Goal: Task Accomplishment & Management: Complete application form

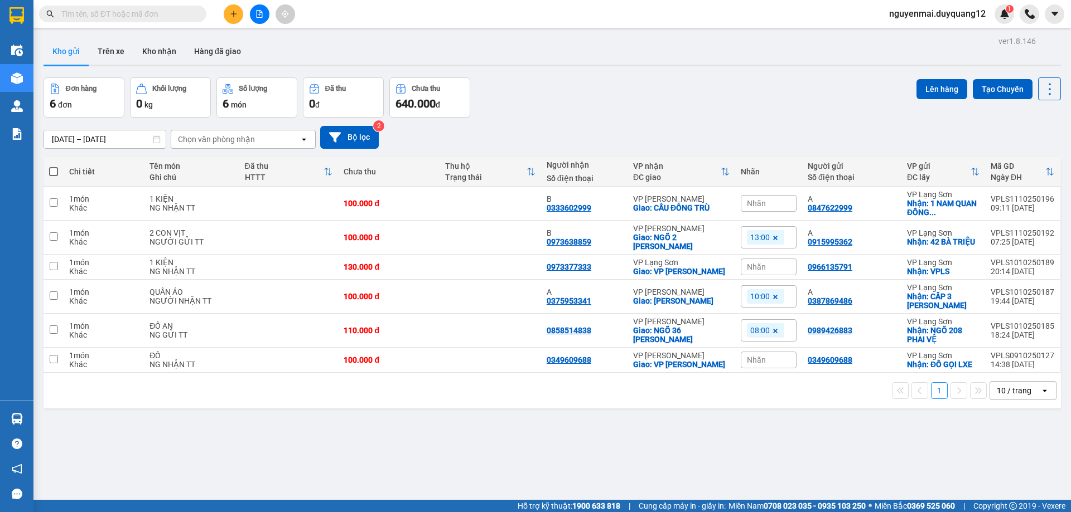
click at [173, 18] on input "text" at bounding box center [127, 14] width 132 height 12
click at [171, 15] on input "text" at bounding box center [127, 14] width 132 height 12
click at [230, 13] on icon "plus" at bounding box center [234, 14] width 8 height 8
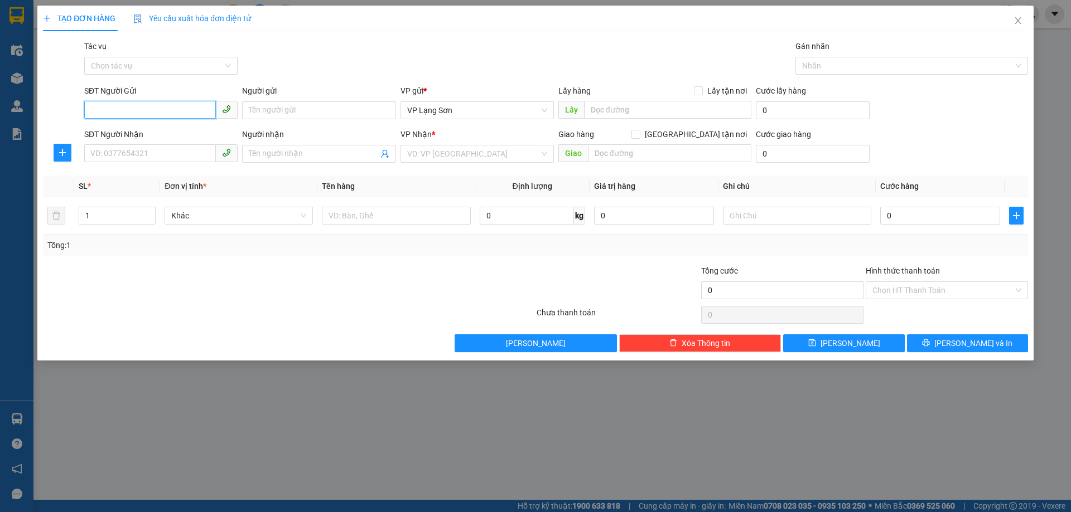
click at [152, 112] on input "SĐT Người Gửi" at bounding box center [150, 110] width 132 height 18
type input "0944099686"
click at [159, 130] on div "0944099686 - C. HƯỜNG" at bounding box center [161, 133] width 140 height 12
type input "C. HƯỜNG"
checkbox input "true"
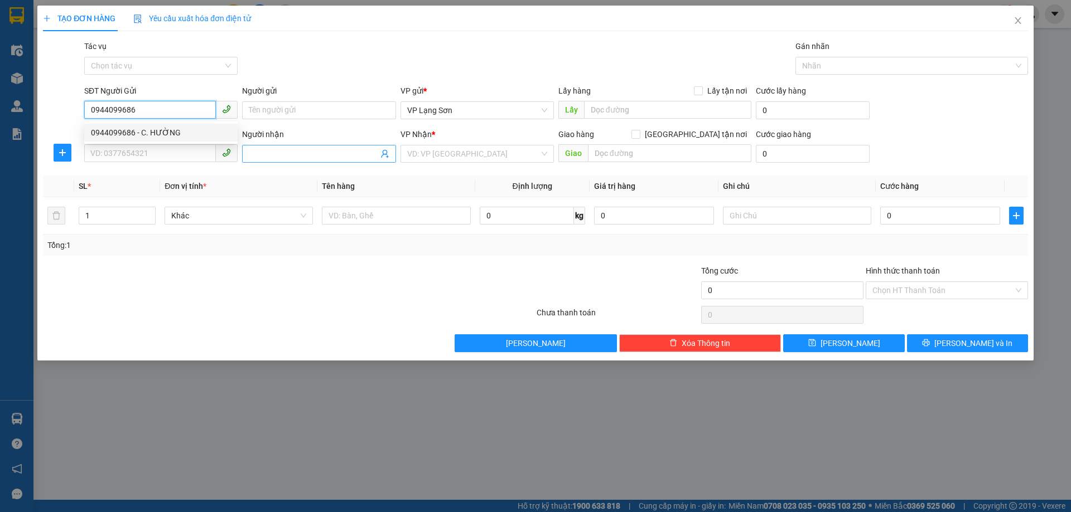
type input "115 [PERSON_NAME]"
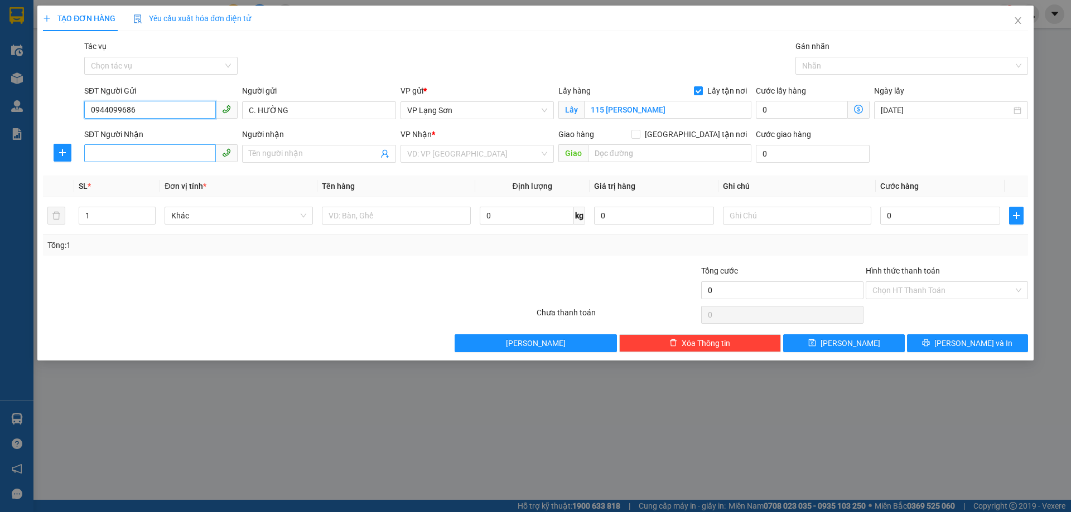
type input "0944099686"
click at [163, 158] on input "SĐT Người Nhận" at bounding box center [150, 153] width 132 height 18
type input "0983442916"
click at [307, 153] on input "Người nhận" at bounding box center [313, 154] width 129 height 12
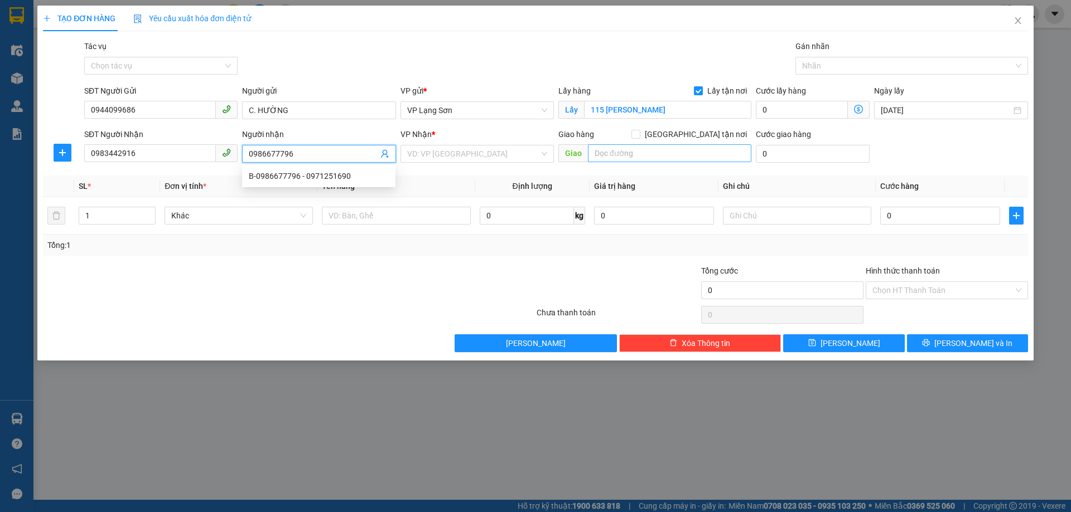
type input "0986677796"
click at [680, 159] on input "text" at bounding box center [669, 153] width 163 height 18
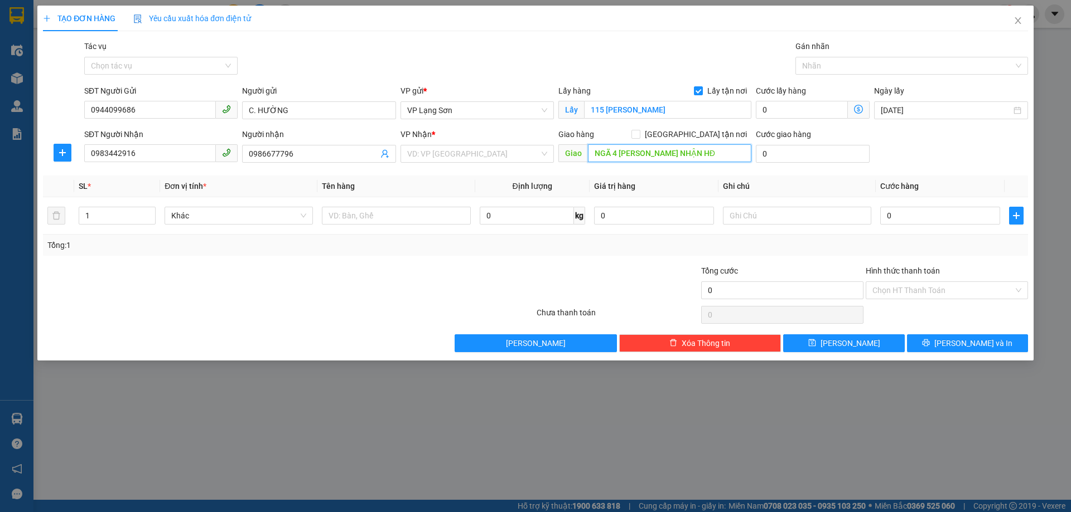
scroll to position [0, 26]
type input "NGÃ 4 [PERSON_NAME] NHẬN HĐ"
click at [957, 215] on input "0" at bounding box center [940, 216] width 120 height 18
type input "1"
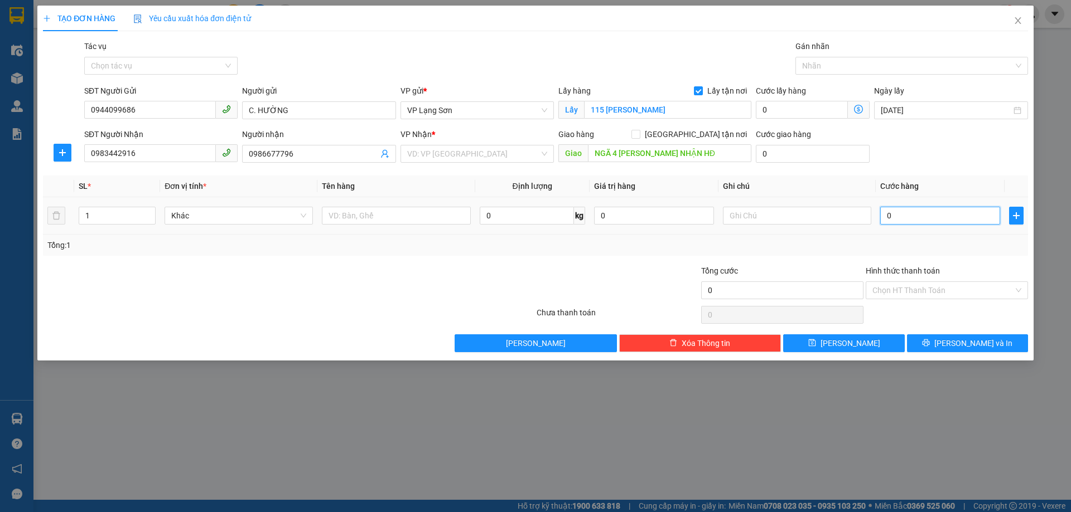
type input "1"
type input "10"
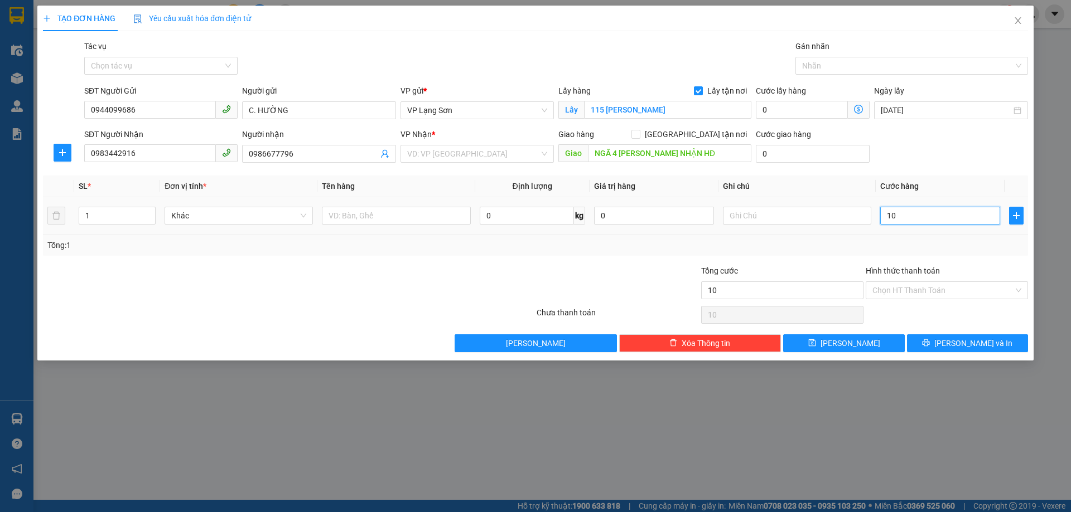
type input "100"
type input "100.000"
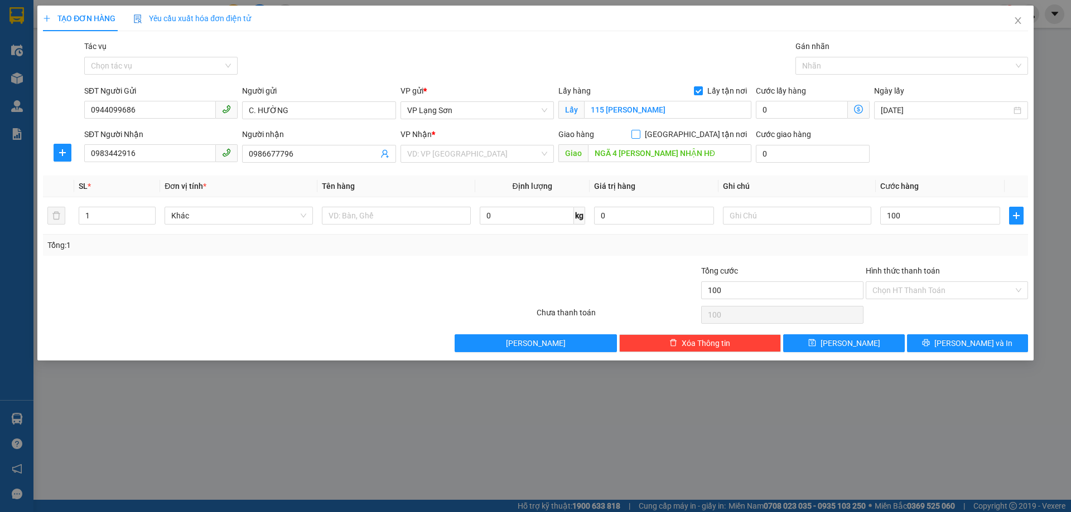
type input "100.000"
click at [640, 135] on span at bounding box center [635, 134] width 9 height 9
click at [639, 135] on input "[GEOGRAPHIC_DATA] tận nơi" at bounding box center [635, 134] width 8 height 8
checkbox input "true"
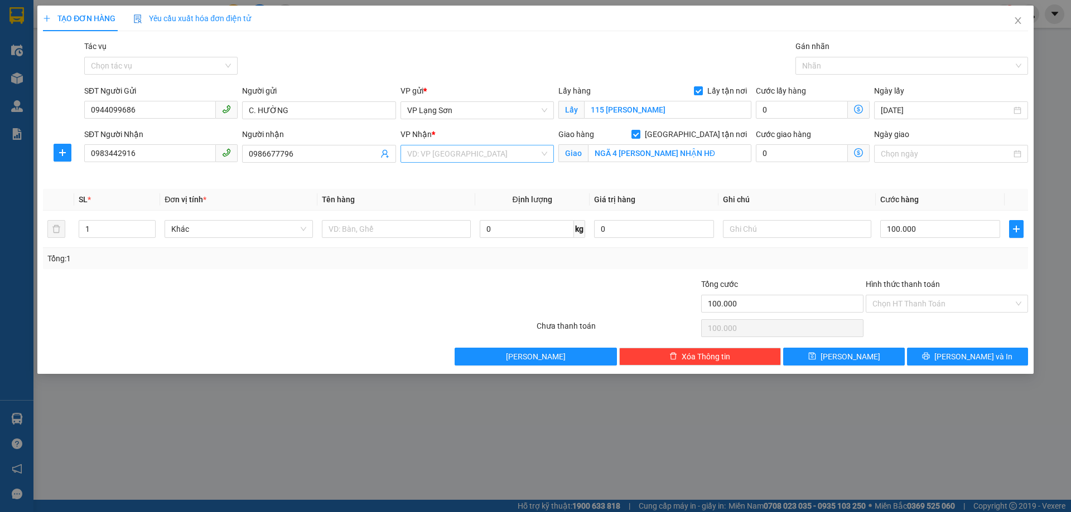
click at [464, 147] on input "search" at bounding box center [473, 154] width 132 height 17
click at [429, 191] on div "VP [PERSON_NAME]" at bounding box center [477, 194] width 140 height 12
click at [792, 232] on input "text" at bounding box center [797, 229] width 148 height 18
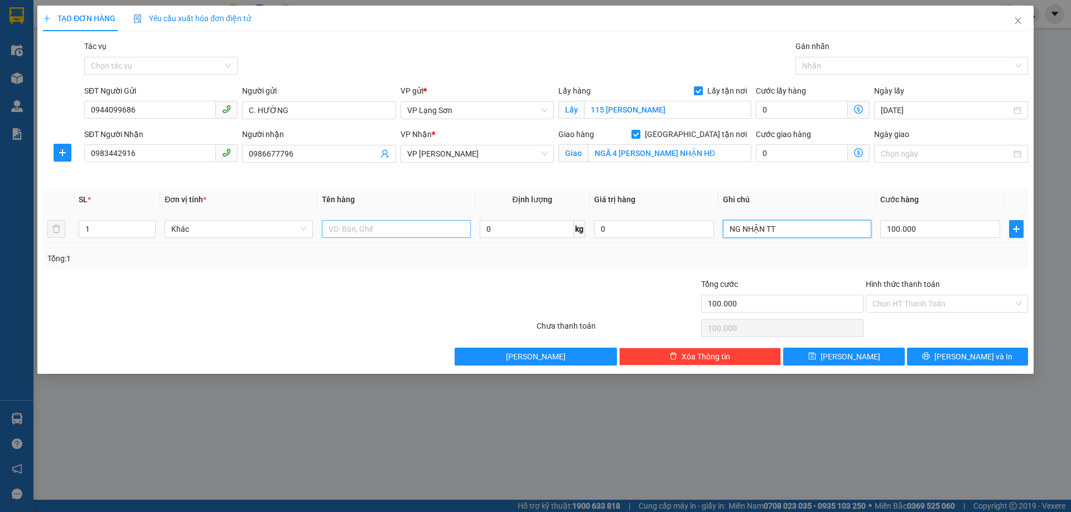
type input "NG NHẬN TT"
click at [390, 225] on input "text" at bounding box center [396, 229] width 148 height 18
type input "GIẤY TỜ"
click at [622, 275] on div "Transit Pickup Surcharge Ids Transit Deliver Surcharge Ids Transit Deliver Surc…" at bounding box center [535, 203] width 985 height 326
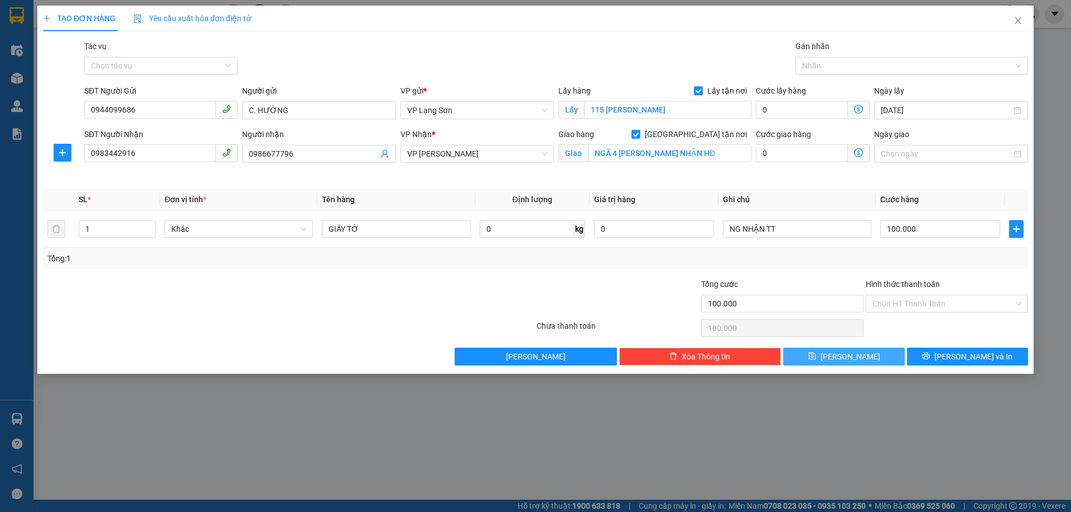
click at [853, 353] on span "[PERSON_NAME]" at bounding box center [850, 357] width 60 height 12
checkbox input "false"
type input "0"
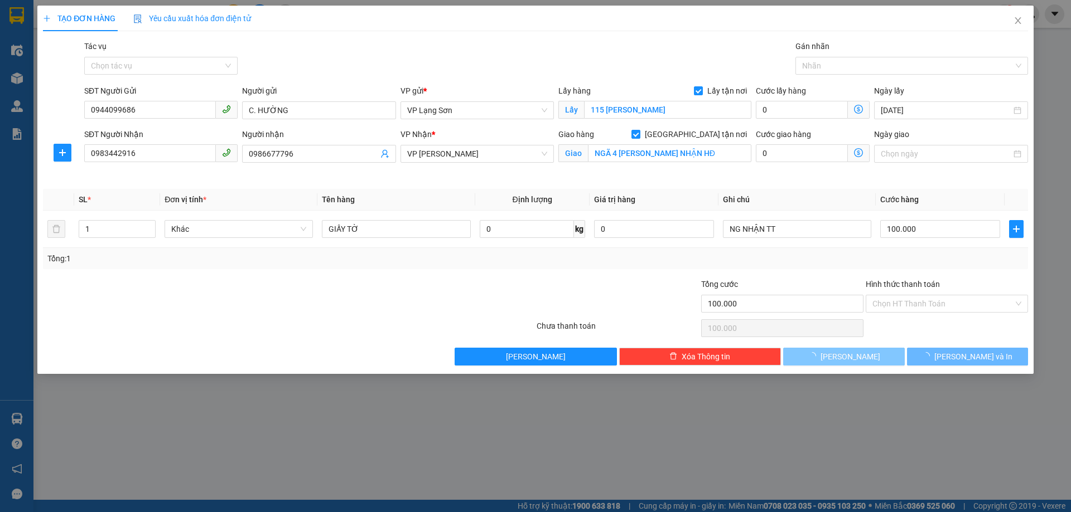
type input "0"
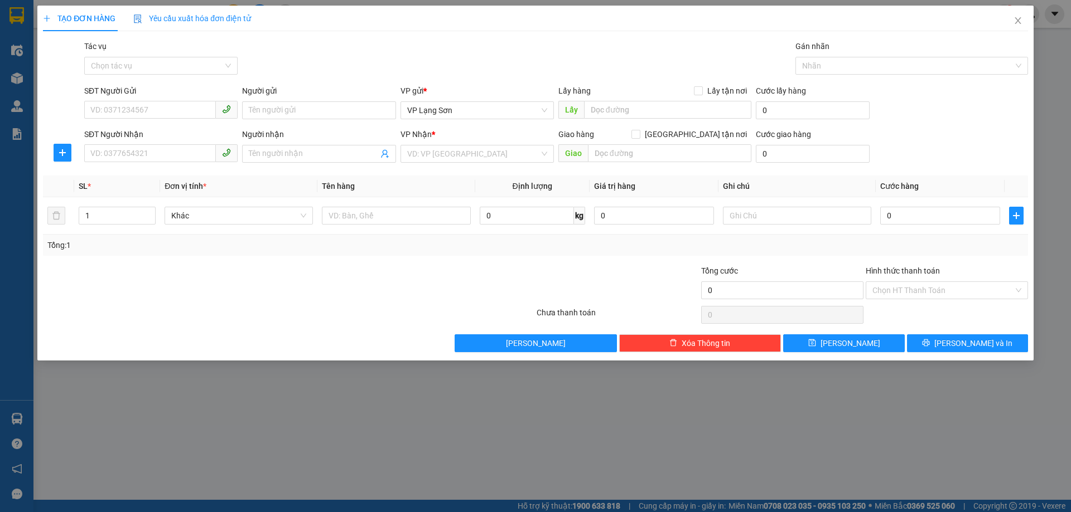
drag, startPoint x: 648, startPoint y: 343, endPoint x: 1024, endPoint y: 103, distance: 446.4
click at [534, 383] on div "TẠO ĐƠN HÀNG Yêu cầu xuất hóa đơn điện tử Transit Pickup Surcharge Ids Transit …" at bounding box center [535, 256] width 1071 height 512
click at [1018, 25] on icon "close" at bounding box center [1017, 20] width 9 height 9
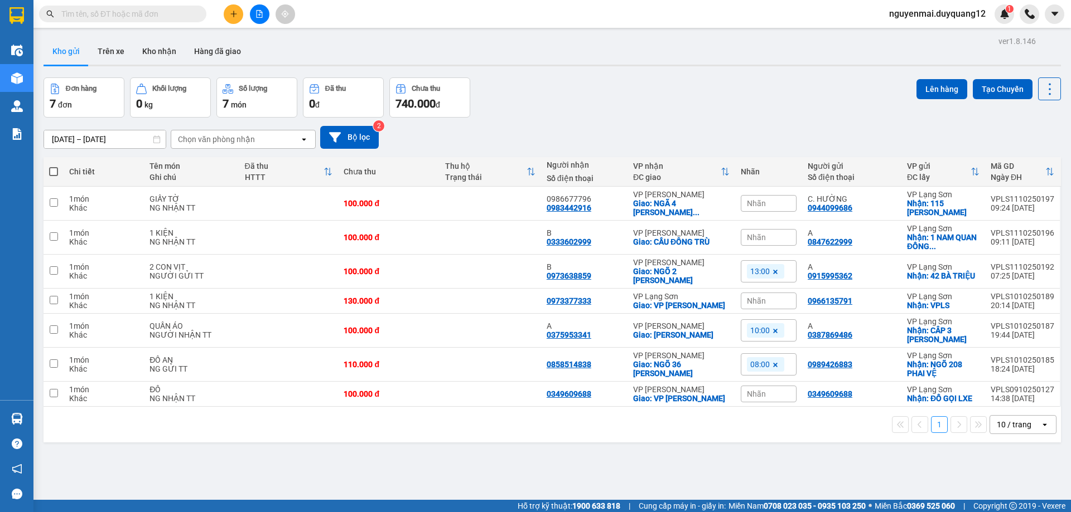
click at [652, 102] on div "Đơn hàng 7 đơn Khối lượng 0 kg Số lượng 7 món Đã thu 0 đ Chưa thu 740.000 đ Lên…" at bounding box center [551, 97] width 1017 height 40
click at [230, 15] on icon "plus" at bounding box center [234, 14] width 8 height 8
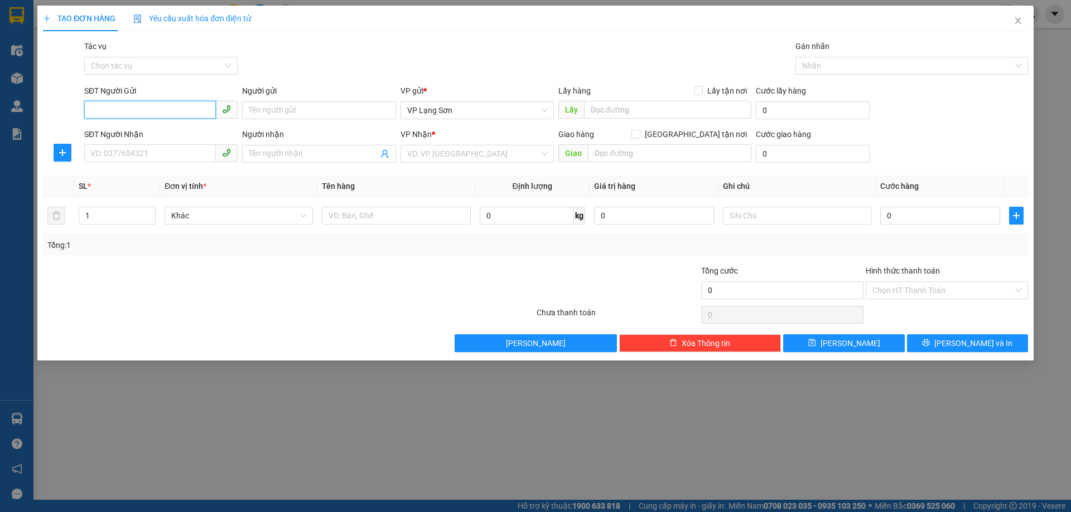
paste input "0911339828"
type input "0911339828"
click at [607, 110] on input "text" at bounding box center [667, 110] width 167 height 18
type input "[PERSON_NAME]"
click at [705, 90] on span "Lấy tận nơi" at bounding box center [727, 91] width 49 height 12
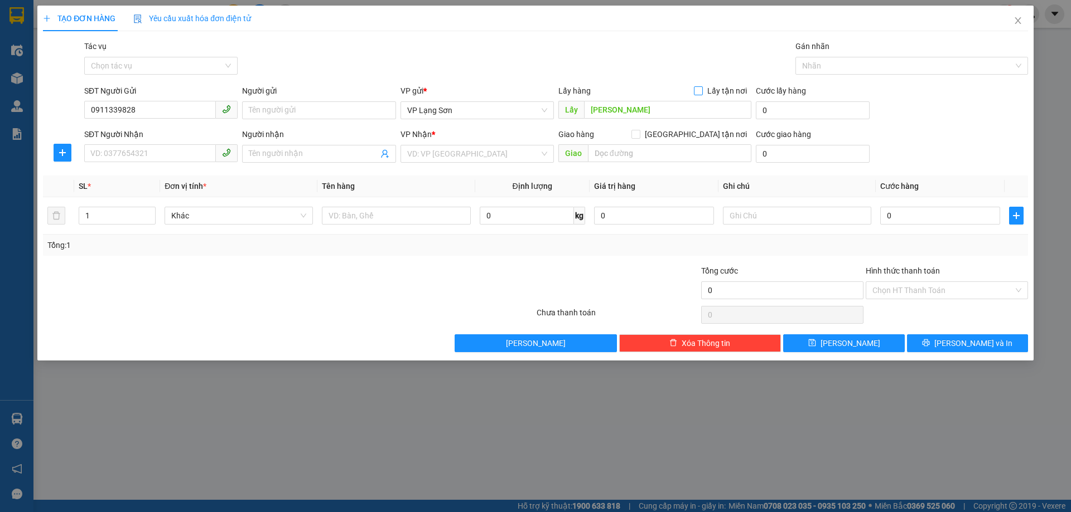
click at [701, 90] on input "Lấy tận nơi" at bounding box center [698, 90] width 8 height 8
checkbox input "true"
click at [635, 146] on input "text" at bounding box center [669, 153] width 163 height 18
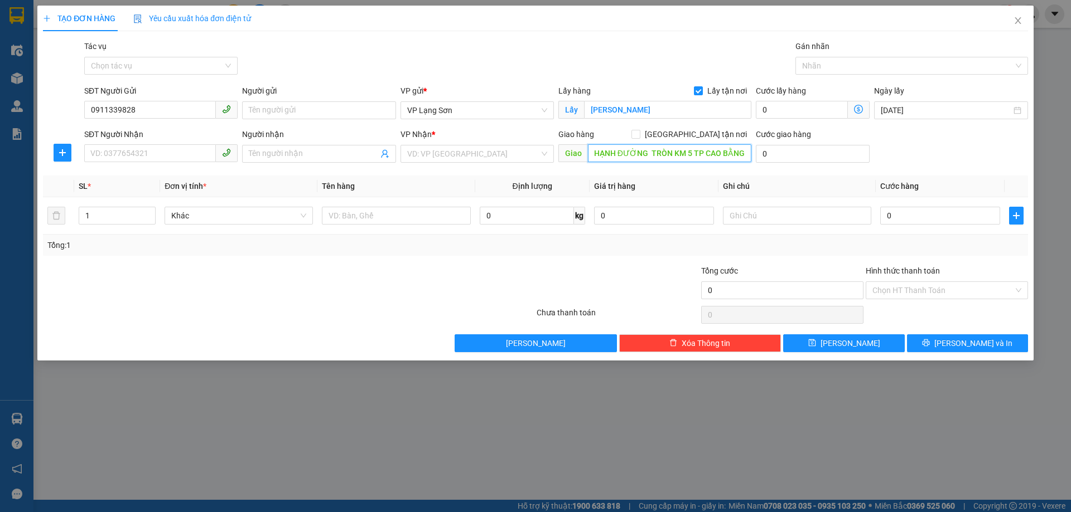
scroll to position [0, 16]
type input "GẨ HẠNH ĐƯỜNG TRÒN KM 5 TP CAO BẰNG"
click at [459, 148] on input "search" at bounding box center [473, 154] width 132 height 17
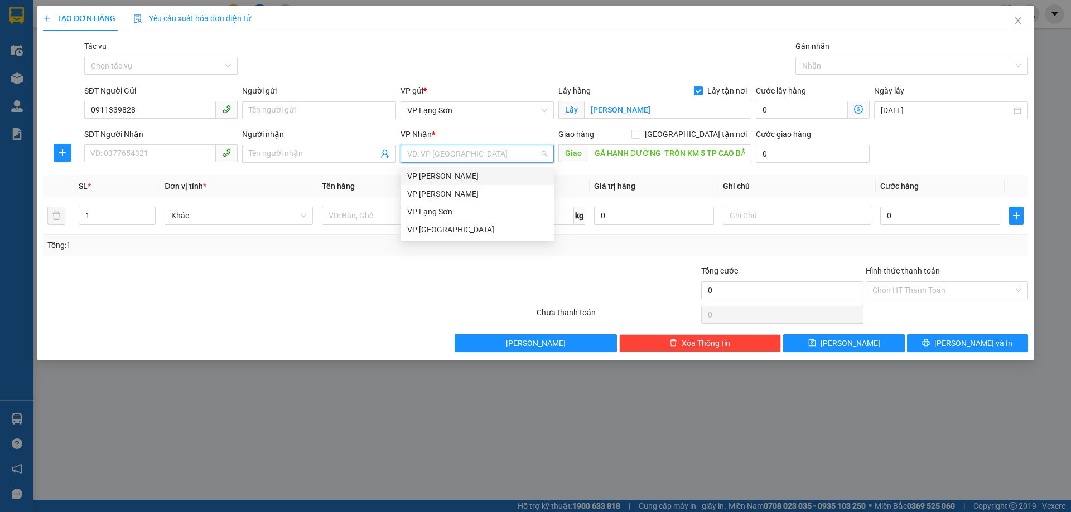
click at [444, 176] on div "VP [PERSON_NAME]" at bounding box center [477, 176] width 140 height 12
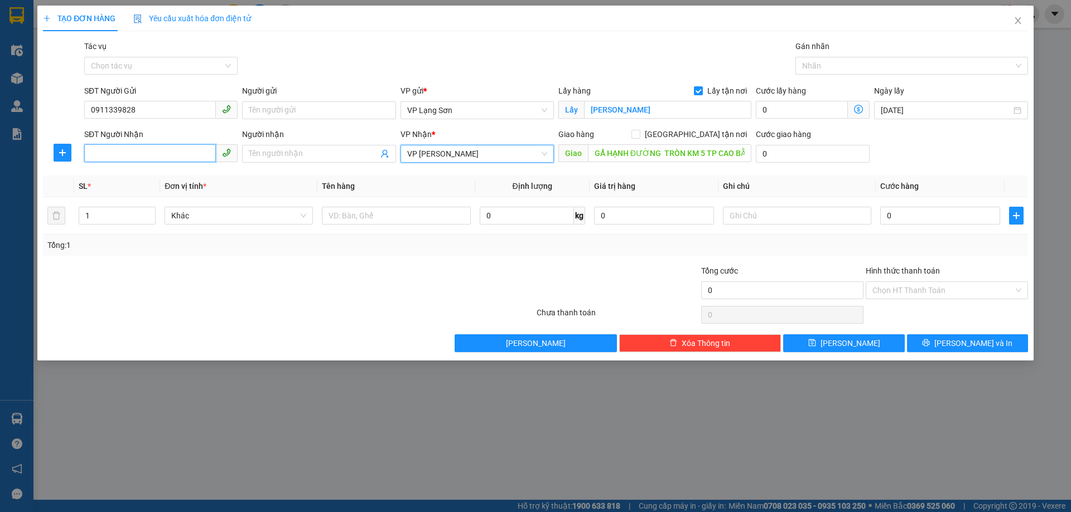
click at [137, 153] on input "SĐT Người Nhận" at bounding box center [150, 153] width 132 height 18
type input "0961091881"
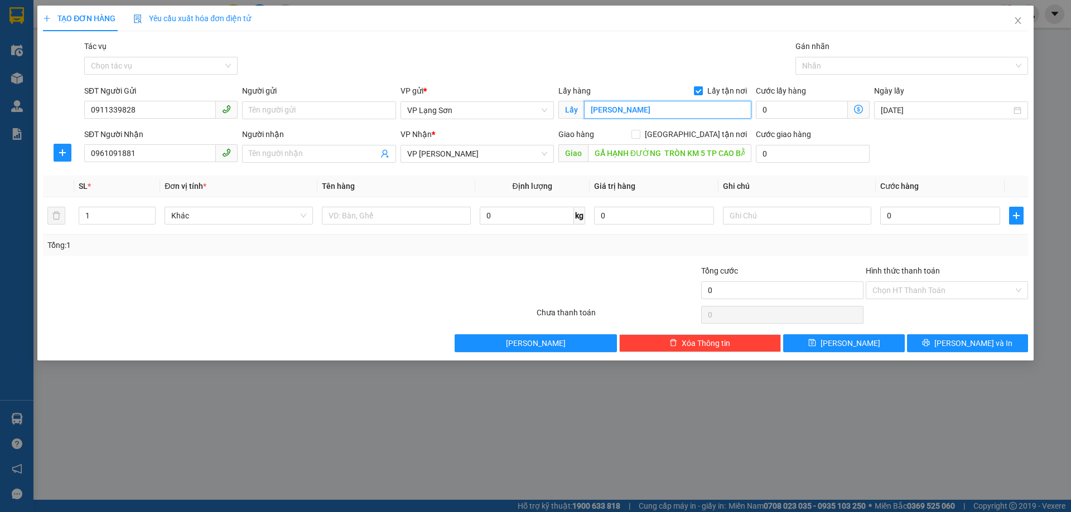
click at [590, 110] on input "[PERSON_NAME]" at bounding box center [667, 110] width 167 height 18
type input "35"
click at [391, 215] on input "text" at bounding box center [396, 216] width 148 height 18
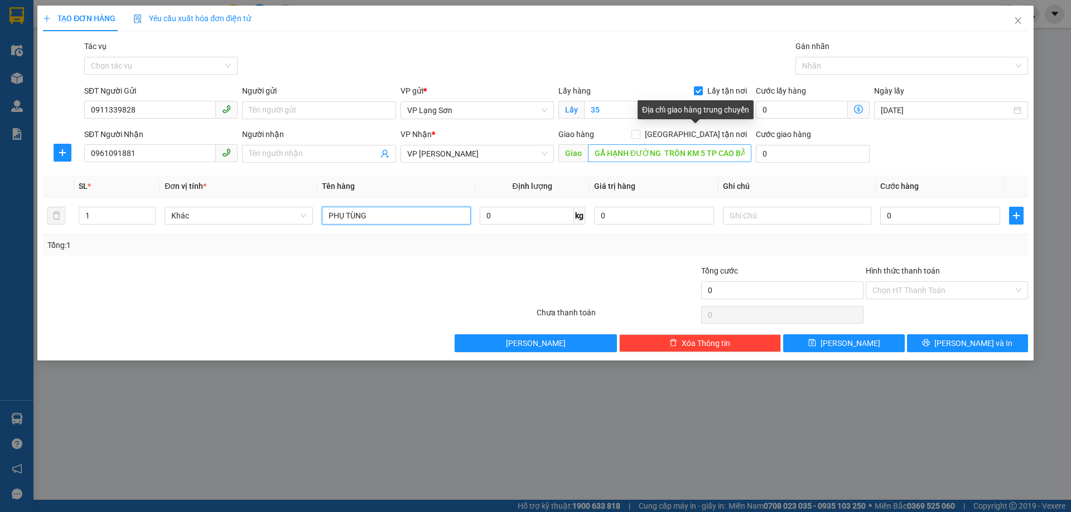
type input "PHỤ TÙNG"
click at [639, 130] on input "[GEOGRAPHIC_DATA] tận nơi" at bounding box center [635, 134] width 8 height 8
checkbox input "true"
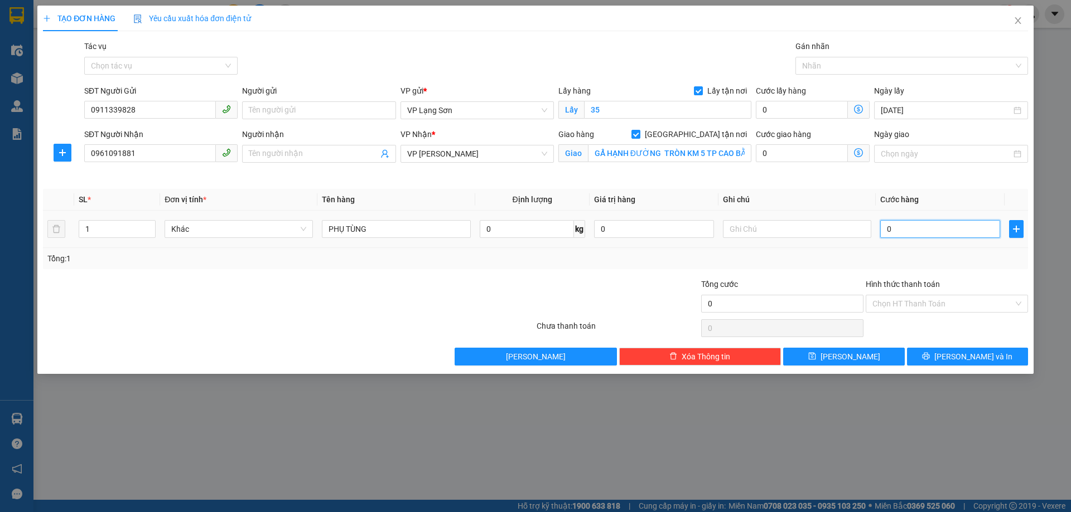
click at [909, 227] on input "0" at bounding box center [940, 229] width 120 height 18
type input "1"
type input "13"
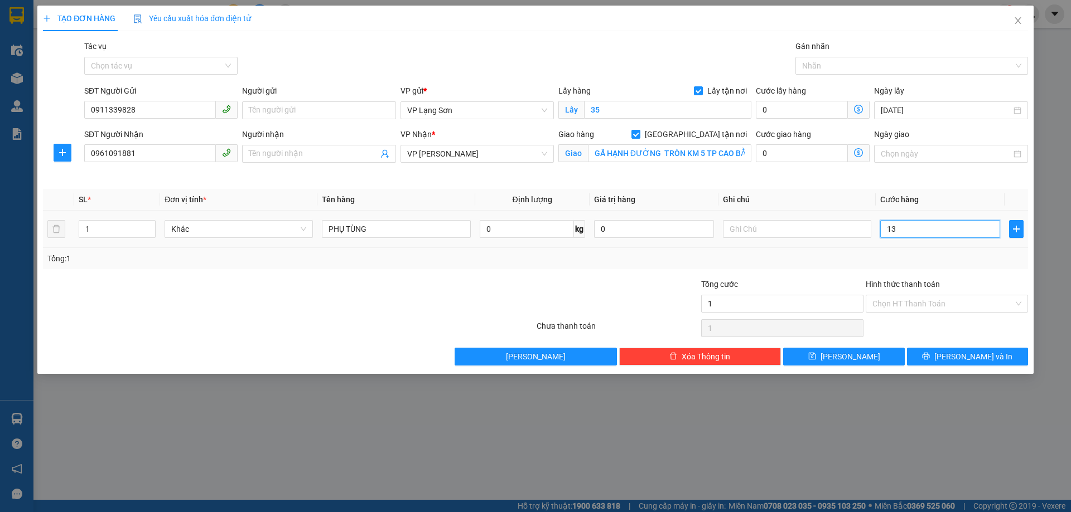
type input "13"
type input "130"
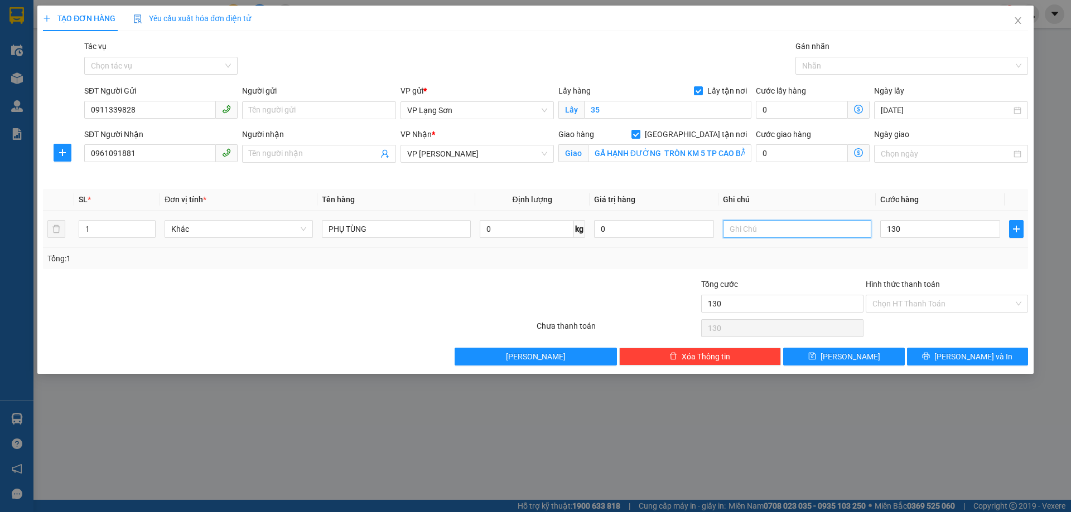
type input "130.000"
click at [831, 234] on input "text" at bounding box center [797, 229] width 148 height 18
type input "NHẬN TT"
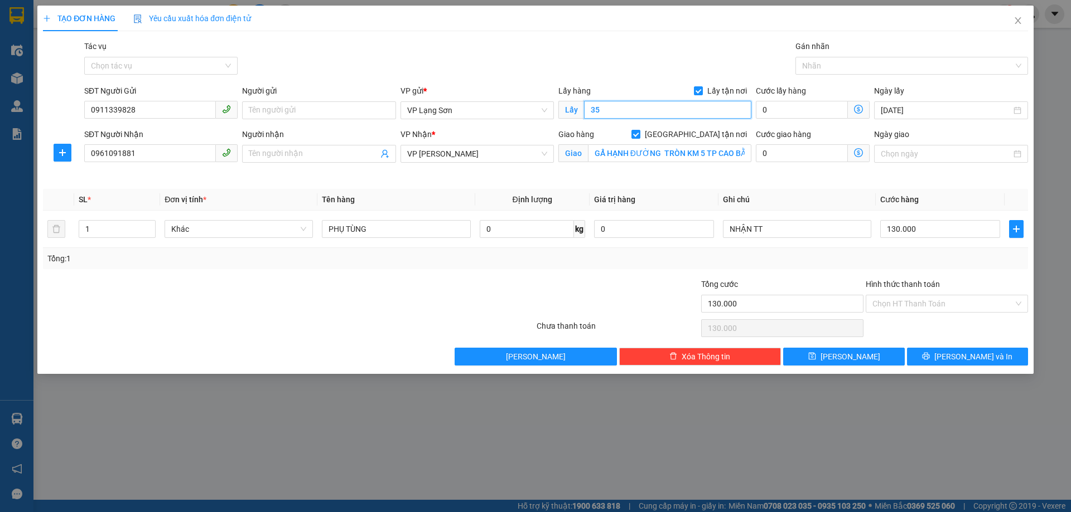
click at [609, 106] on input "35" at bounding box center [667, 110] width 167 height 18
click at [608, 107] on input "35" at bounding box center [667, 110] width 167 height 18
click at [604, 107] on input "35" at bounding box center [667, 110] width 167 height 18
click at [512, 107] on span "VP Lạng Sơn" at bounding box center [477, 110] width 140 height 17
type input "35 [PERSON_NAME]"
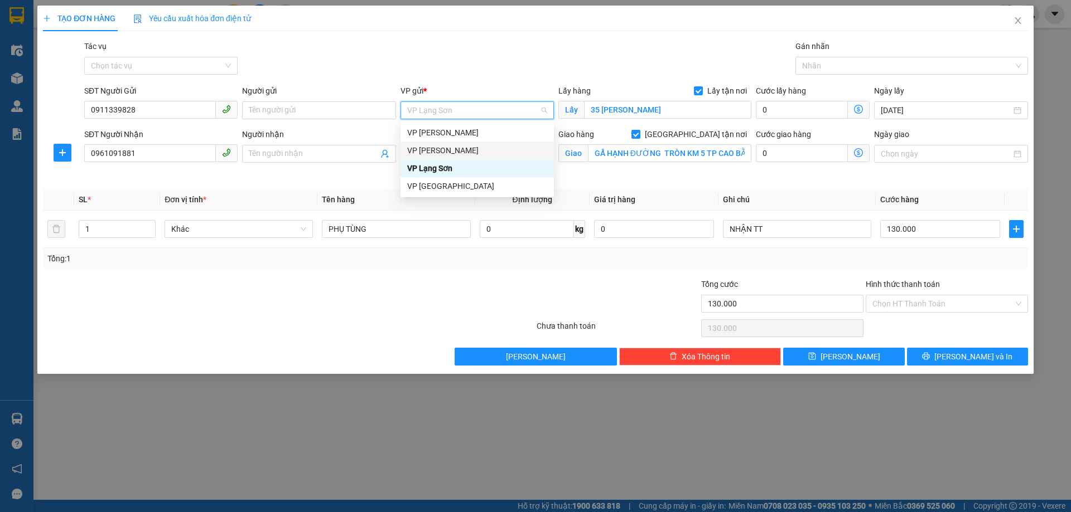
click at [461, 152] on div "VP [PERSON_NAME]" at bounding box center [477, 150] width 140 height 12
click at [519, 149] on div "VP [PERSON_NAME]" at bounding box center [477, 150] width 140 height 12
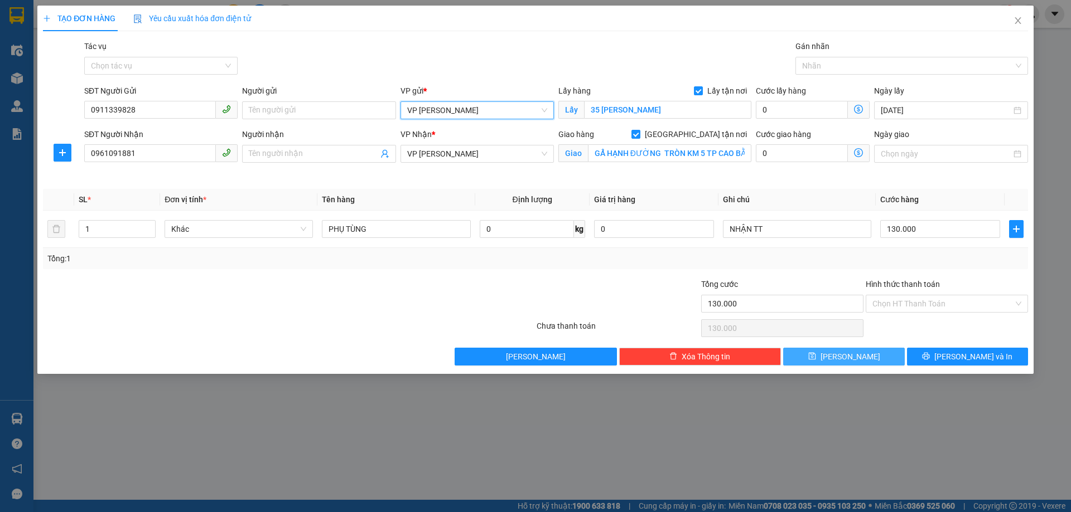
click at [816, 352] on icon "save" at bounding box center [812, 356] width 8 height 8
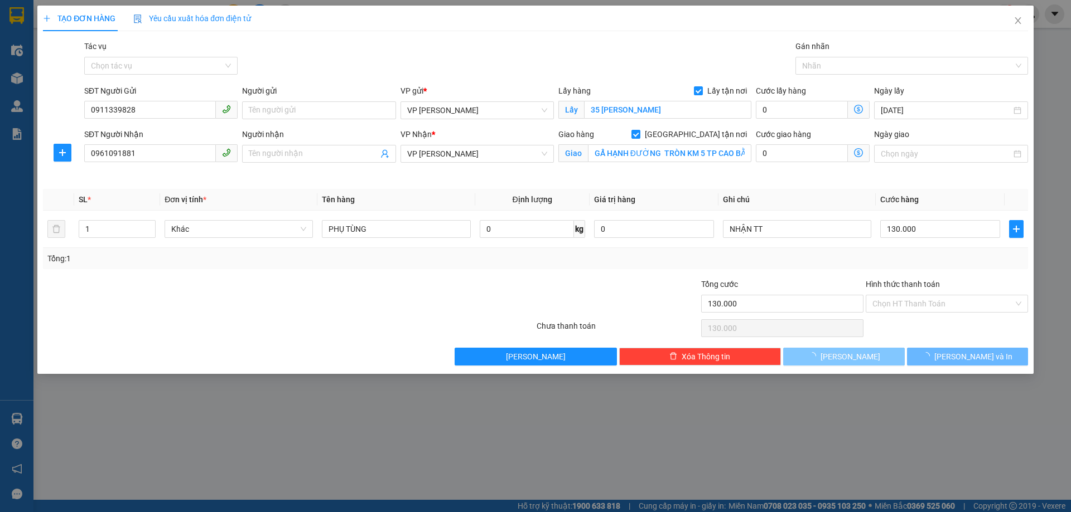
checkbox input "false"
type input "0"
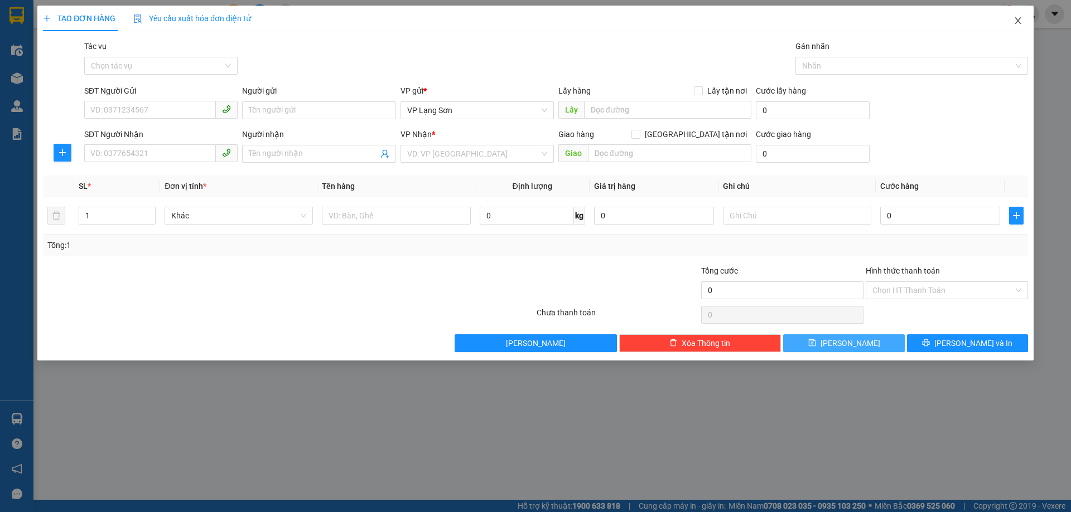
click at [1014, 16] on span "Close" at bounding box center [1017, 21] width 31 height 31
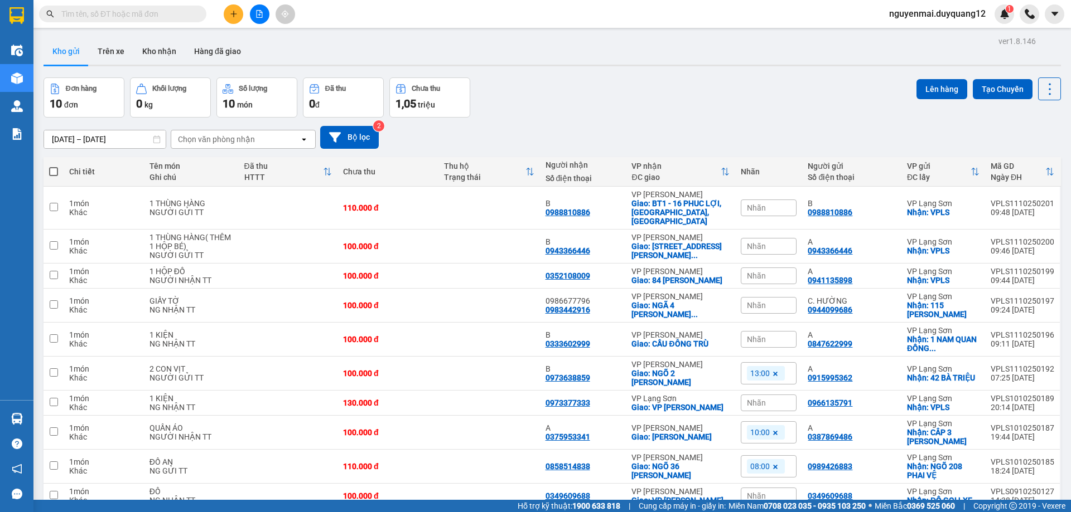
click at [797, 122] on div "[DATE] – [DATE] Press the down arrow key to interact with the calendar and sele…" at bounding box center [551, 138] width 1017 height 40
click at [727, 152] on div "[DATE] – [DATE] Press the down arrow key to interact with the calendar and sele…" at bounding box center [551, 138] width 1017 height 40
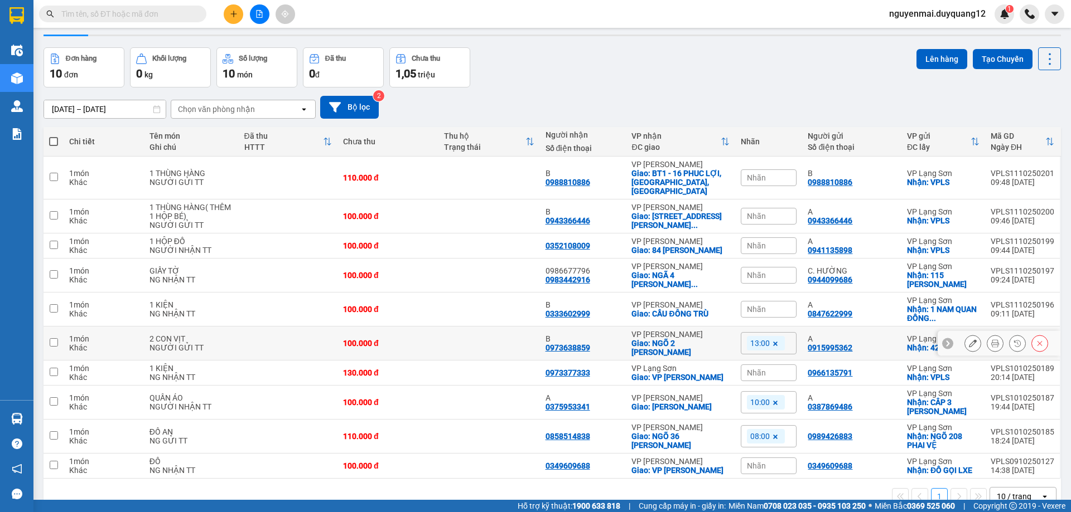
scroll to position [55, 0]
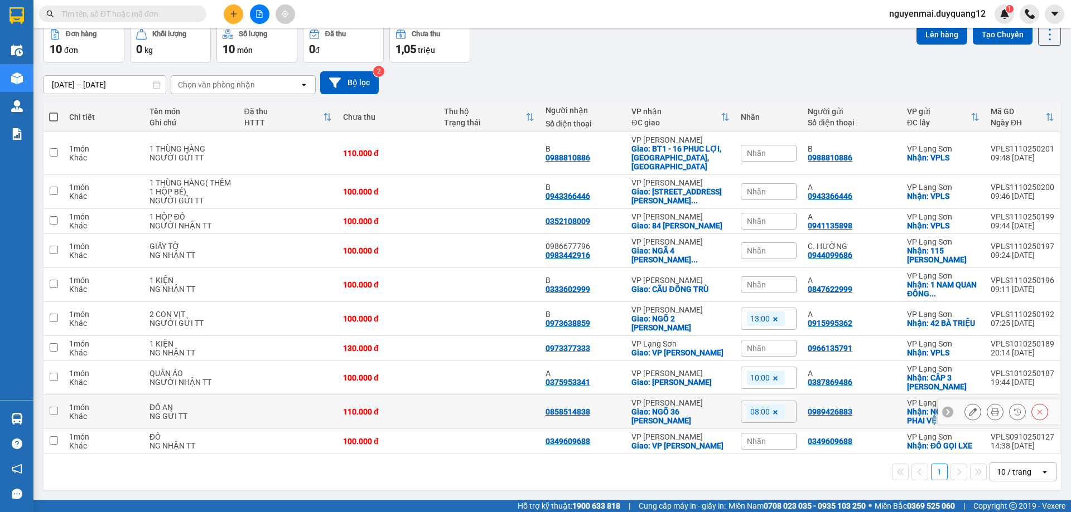
drag, startPoint x: 857, startPoint y: 409, endPoint x: 876, endPoint y: 366, distance: 47.2
click at [857, 408] on div "0989426883" at bounding box center [851, 412] width 88 height 9
checkbox input "true"
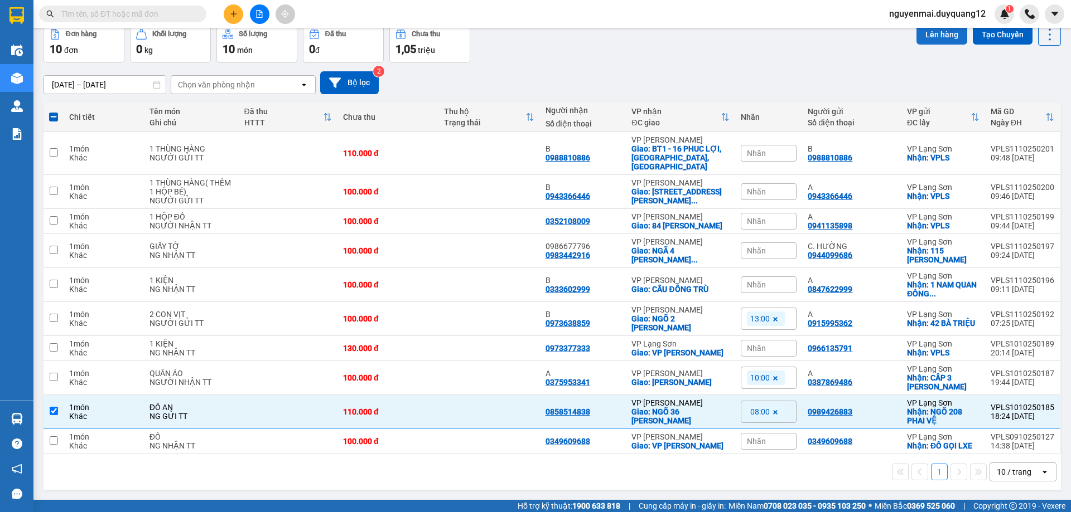
click at [922, 36] on button "Lên hàng" at bounding box center [941, 35] width 51 height 20
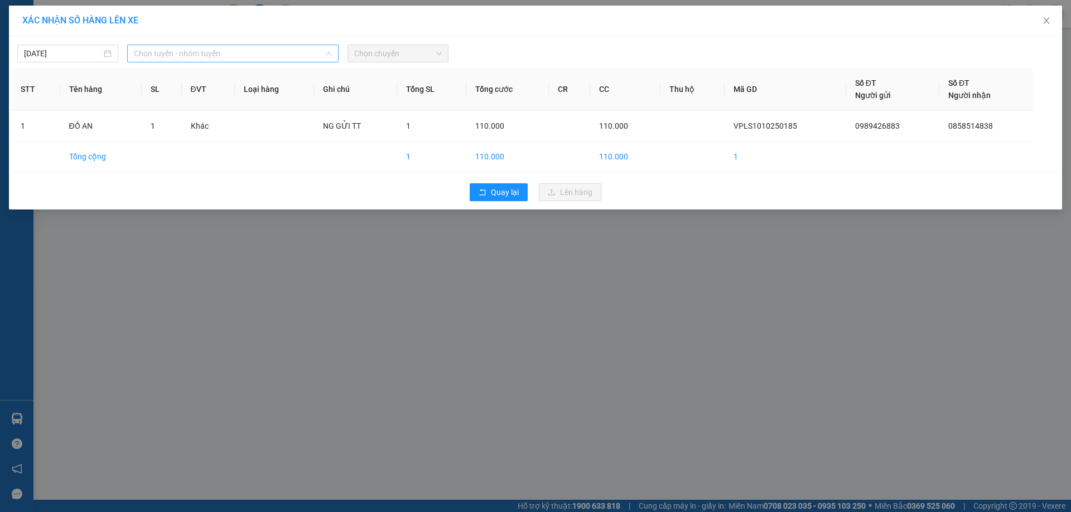
click at [161, 52] on span "Chọn tuyến - nhóm tuyến" at bounding box center [233, 53] width 198 height 17
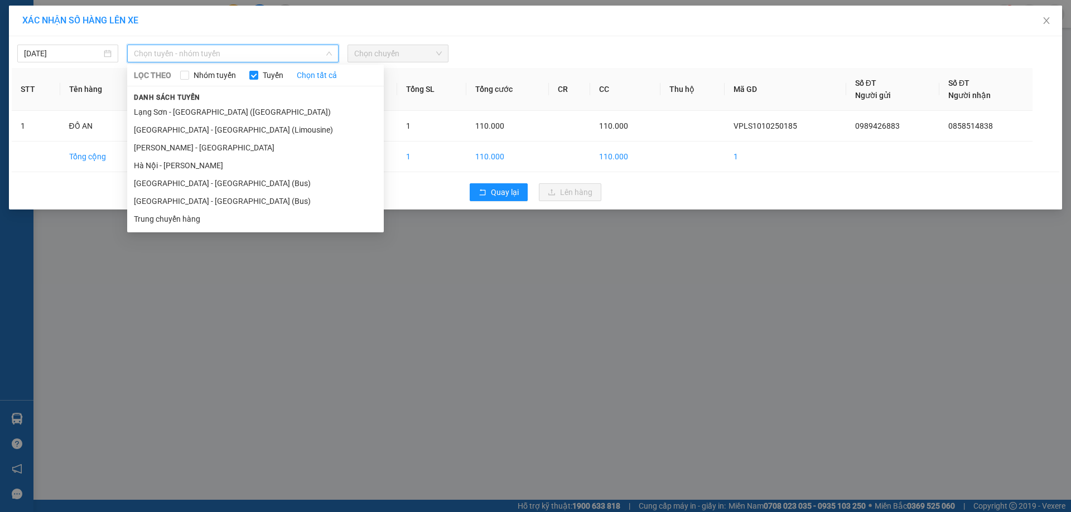
click at [200, 200] on li "[GEOGRAPHIC_DATA] - [GEOGRAPHIC_DATA] (Bus)" at bounding box center [255, 201] width 256 height 18
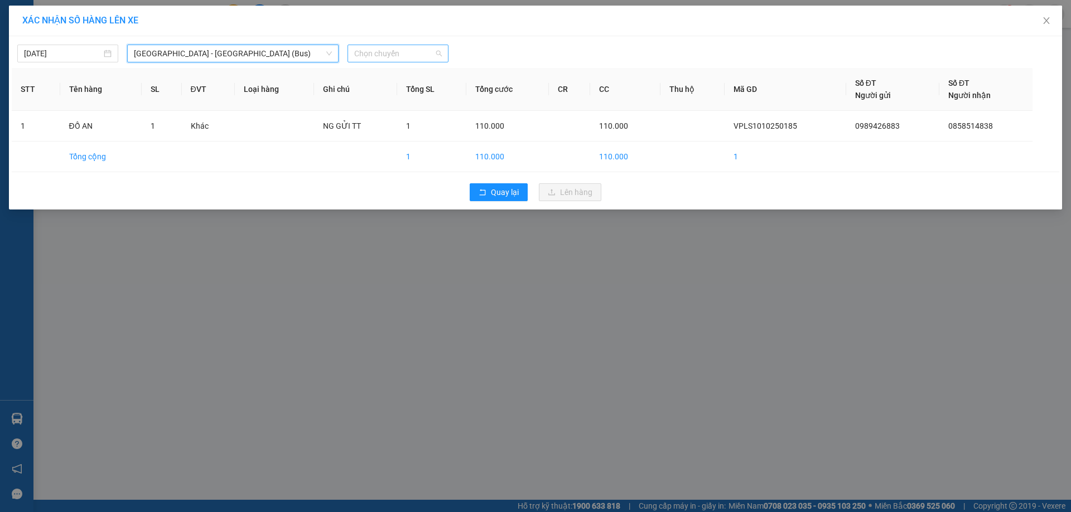
click at [363, 50] on span "Chọn chuyến" at bounding box center [398, 53] width 88 height 17
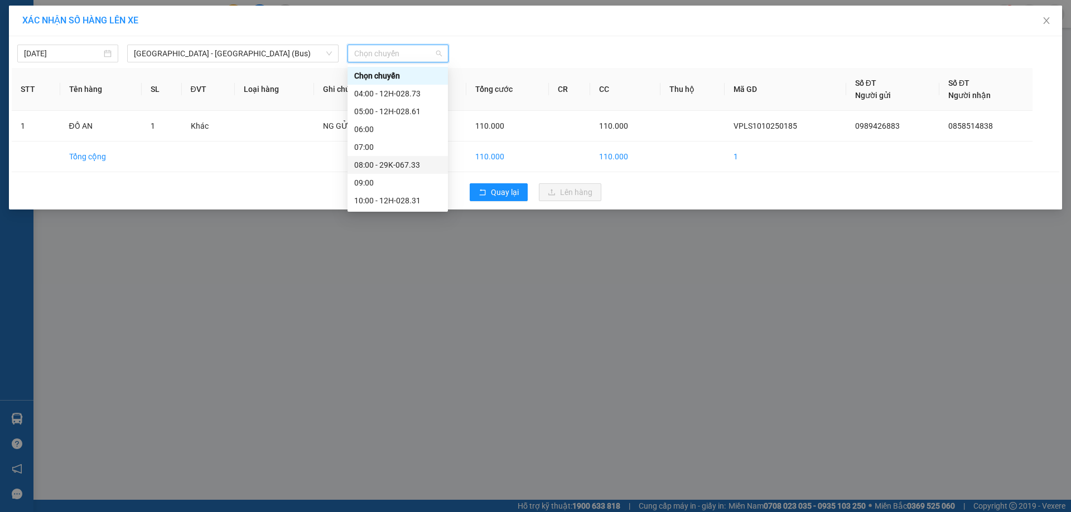
click at [381, 168] on div "08:00 - 29K-067.33" at bounding box center [397, 165] width 87 height 12
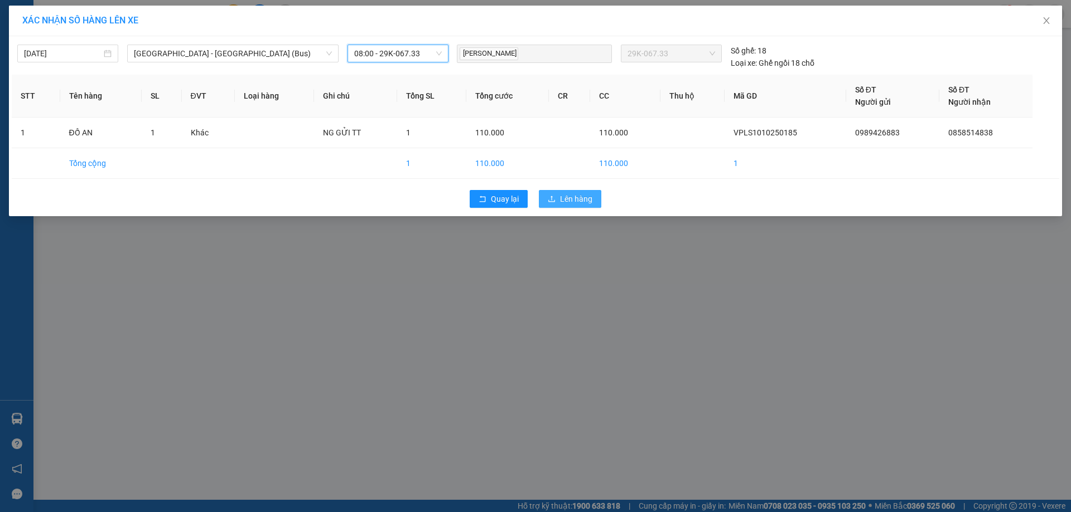
click at [563, 202] on span "Lên hàng" at bounding box center [576, 199] width 32 height 12
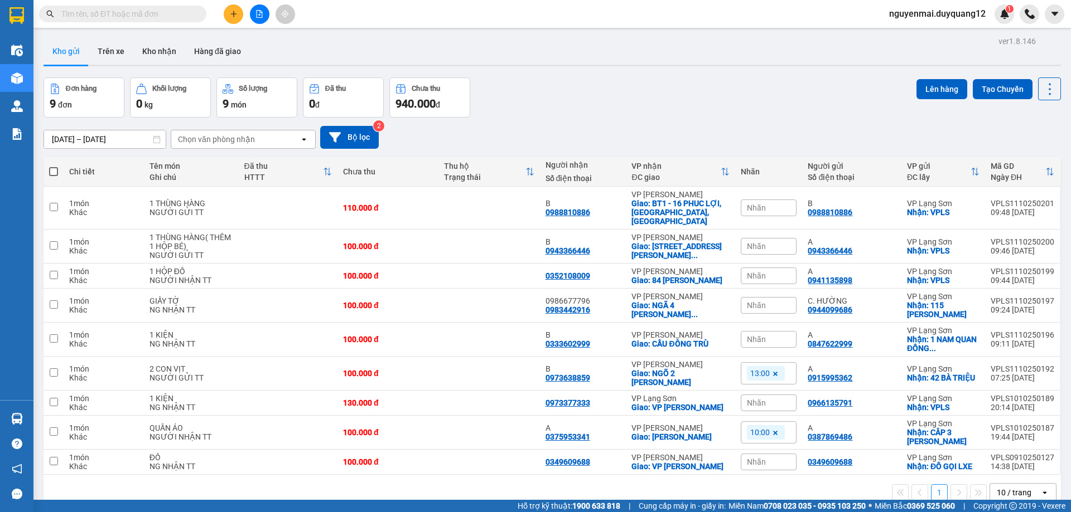
click at [943, 13] on span "nguyenmai.duyquang12" at bounding box center [937, 14] width 114 height 14
click at [907, 36] on span "Đăng xuất" at bounding box center [941, 34] width 91 height 12
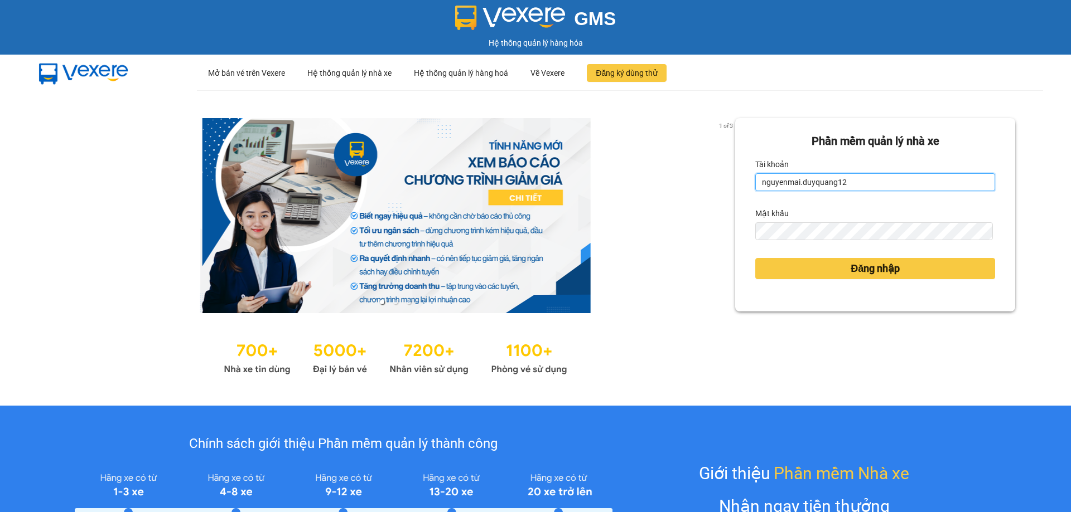
drag, startPoint x: 939, startPoint y: 188, endPoint x: 822, endPoint y: 182, distance: 116.7
click at [938, 188] on input "nguyenmai.duyquang12" at bounding box center [875, 182] width 240 height 18
type input "ngochue.duyquang12"
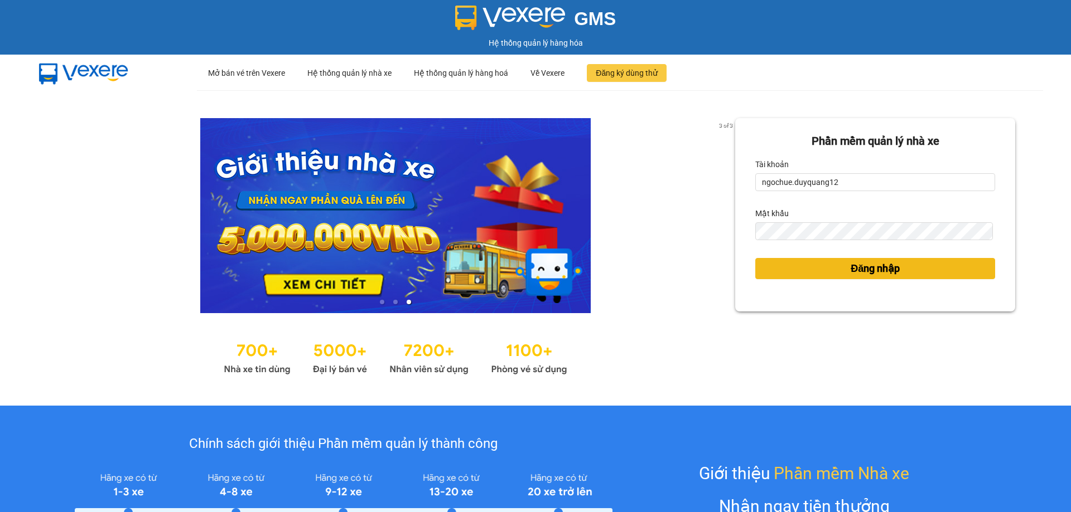
click at [790, 268] on button "Đăng nhập" at bounding box center [875, 268] width 240 height 21
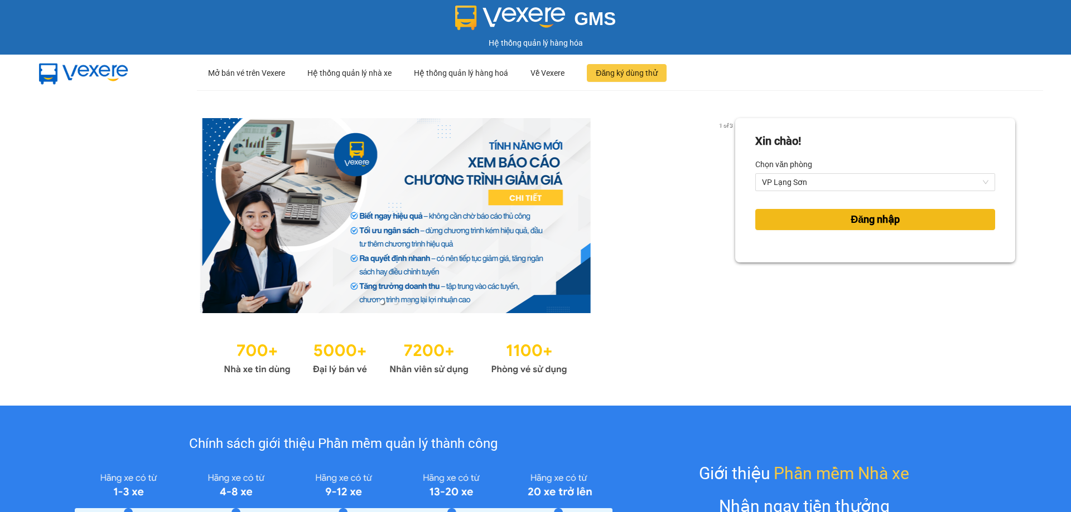
click at [850, 222] on span "Đăng nhập" at bounding box center [874, 220] width 49 height 16
